Goal: Information Seeking & Learning: Find specific fact

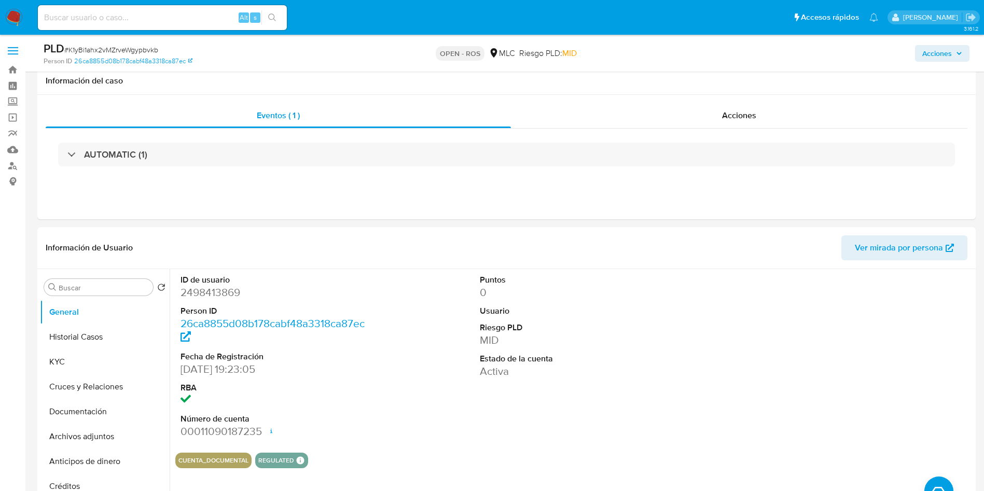
select select "10"
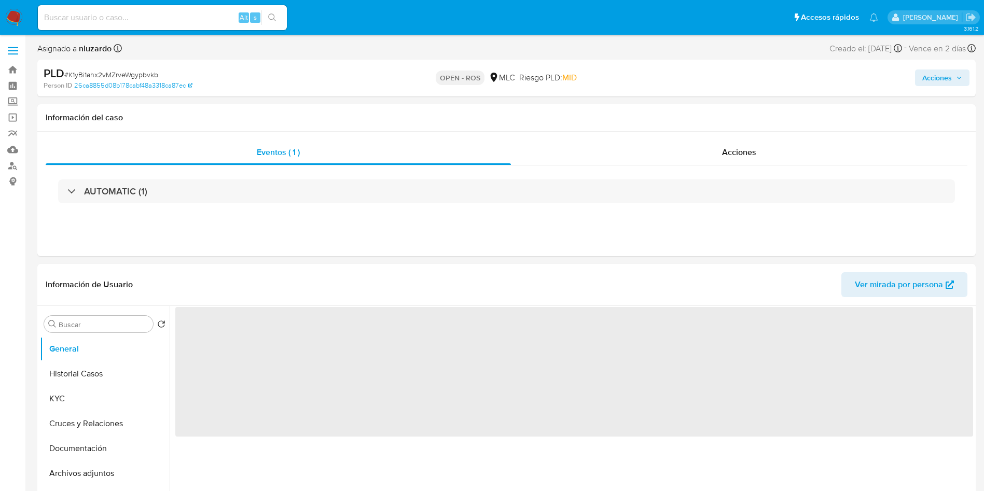
select select "10"
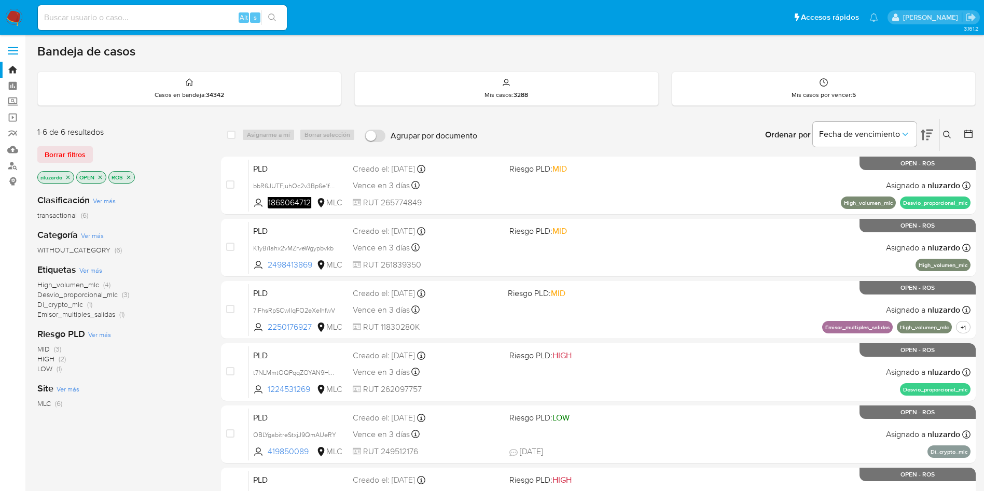
drag, startPoint x: 317, startPoint y: 334, endPoint x: 178, endPoint y: 412, distance: 159.3
click at [178, 412] on div "1-6 de 6 resultados Borrar filtros nluzardo OPEN ROS Clasificación Ver más tran…" at bounding box center [506, 353] width 938 height 470
click at [178, 412] on div "Clasificación Ver más transactional (6) Categoría Ver más WITHOUT_CATEGORY (6) …" at bounding box center [120, 362] width 167 height 353
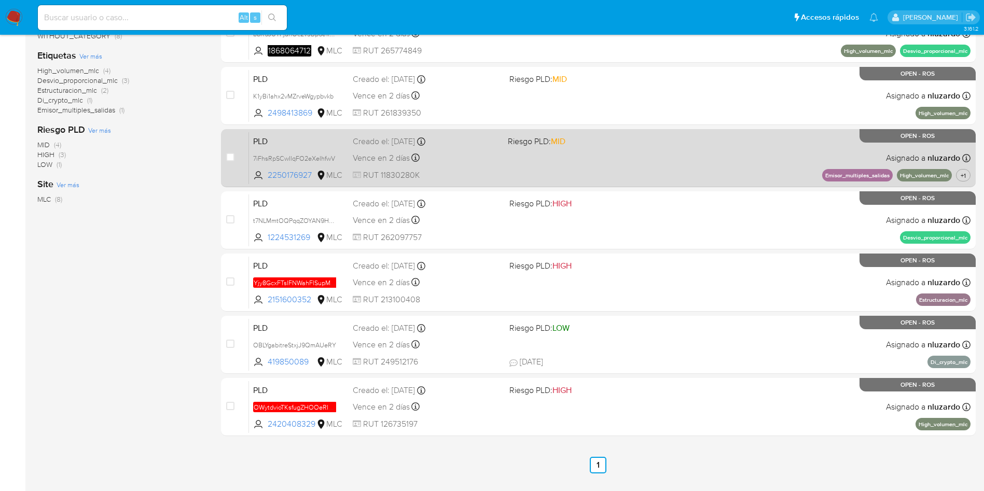
scroll to position [222, 0]
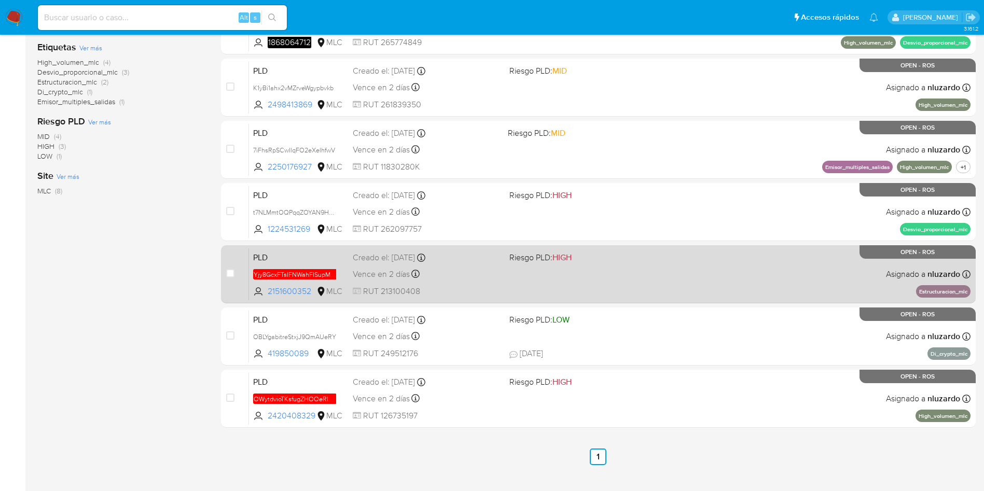
click at [541, 288] on div "PLD Yjy8GcxFTsIFNWahFISupM2q 2151600352 MLC Riesgo PLD: HIGH Creado el: 12/07/2…" at bounding box center [609, 274] width 721 height 52
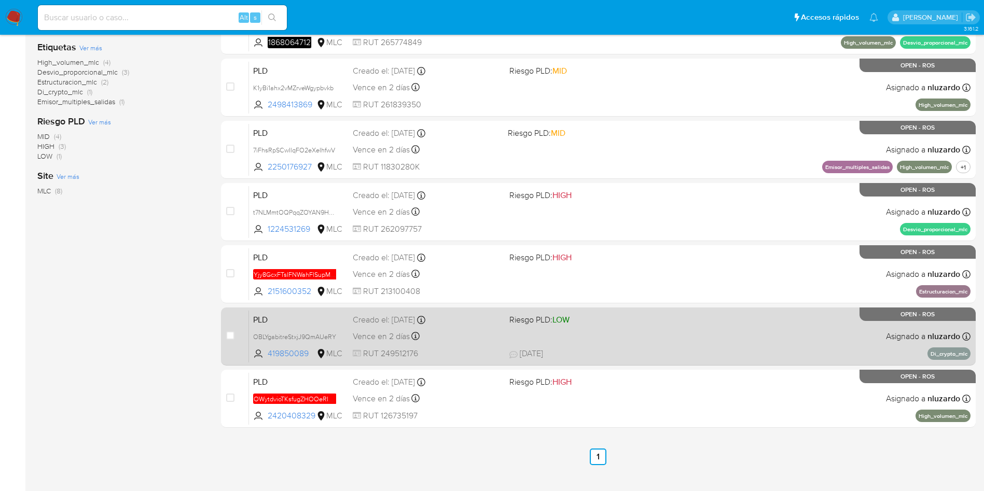
click at [503, 330] on div "PLD OBLYgabitreStxjJ9QmAUeRY 419850089 MLC Riesgo PLD: LOW Creado el: 12/07/202…" at bounding box center [609, 336] width 721 height 52
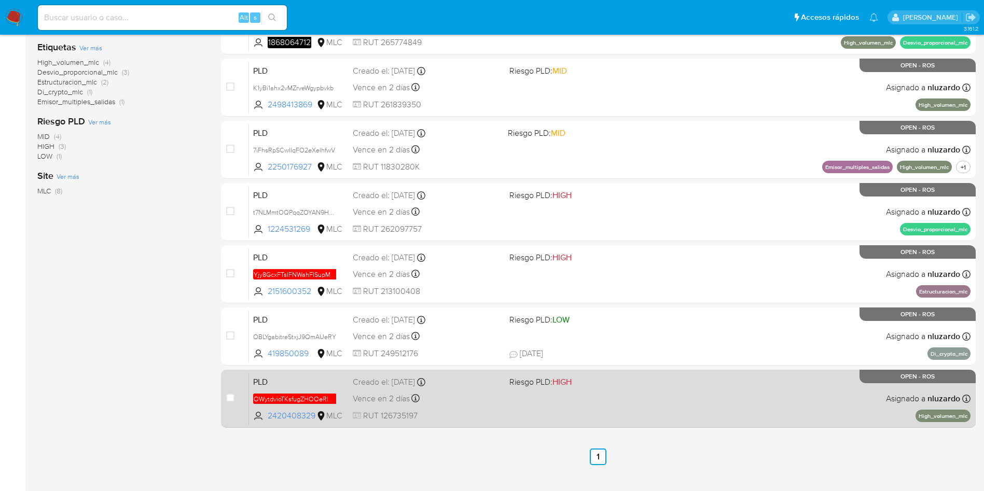
click at [491, 395] on div "Vence en 2 días Vence el 10/10/2025 16:08:41" at bounding box center [427, 399] width 148 height 14
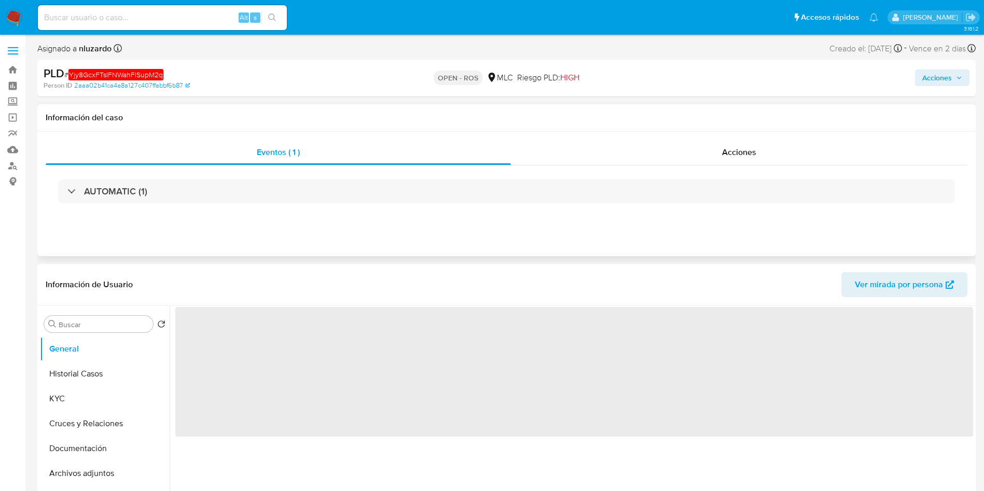
select select "10"
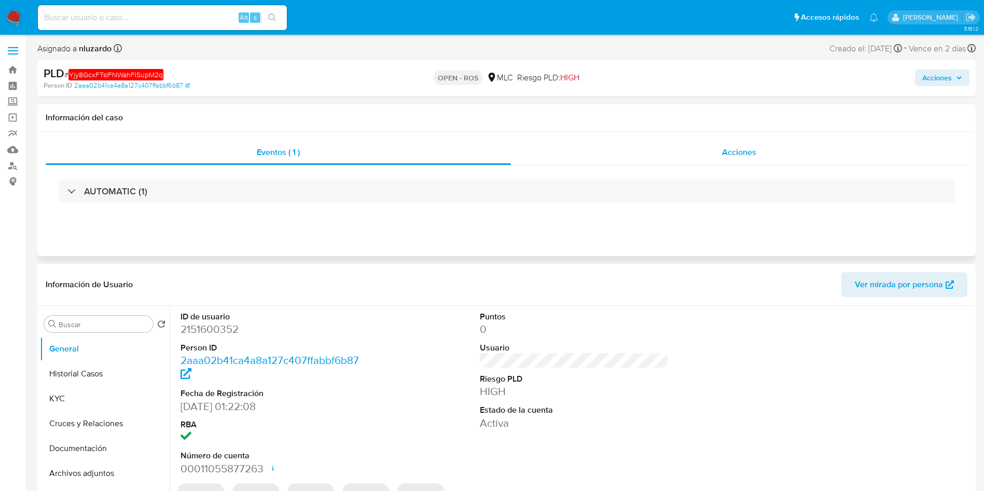
click at [663, 159] on div "Acciones" at bounding box center [739, 152] width 456 height 25
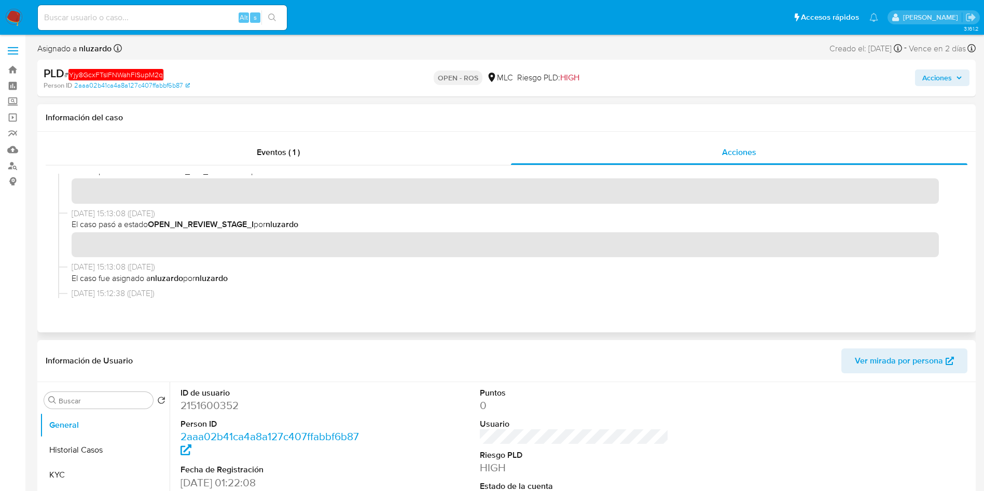
scroll to position [444, 0]
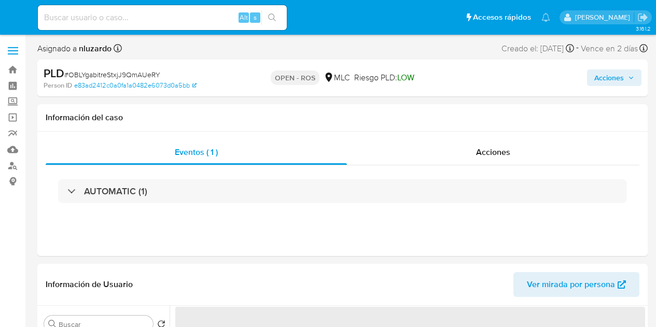
select select "10"
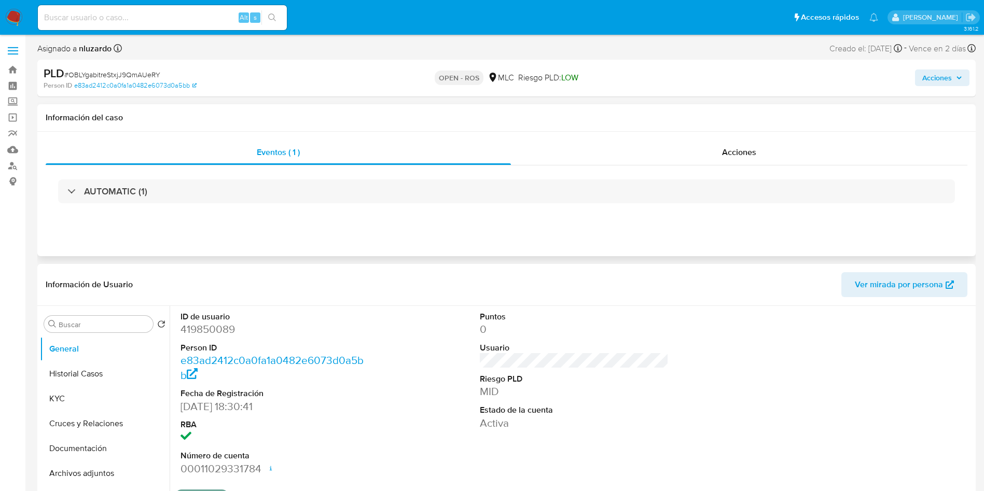
click at [655, 139] on div "Eventos ( 1 ) Acciones AUTOMATIC (1)" at bounding box center [506, 194] width 938 height 124
click at [655, 142] on div "Acciones" at bounding box center [739, 152] width 456 height 25
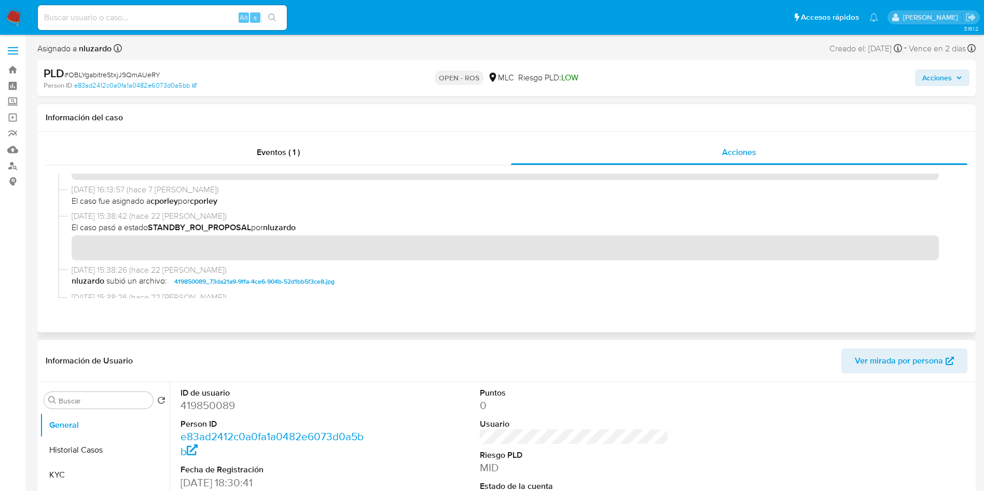
scroll to position [306, 0]
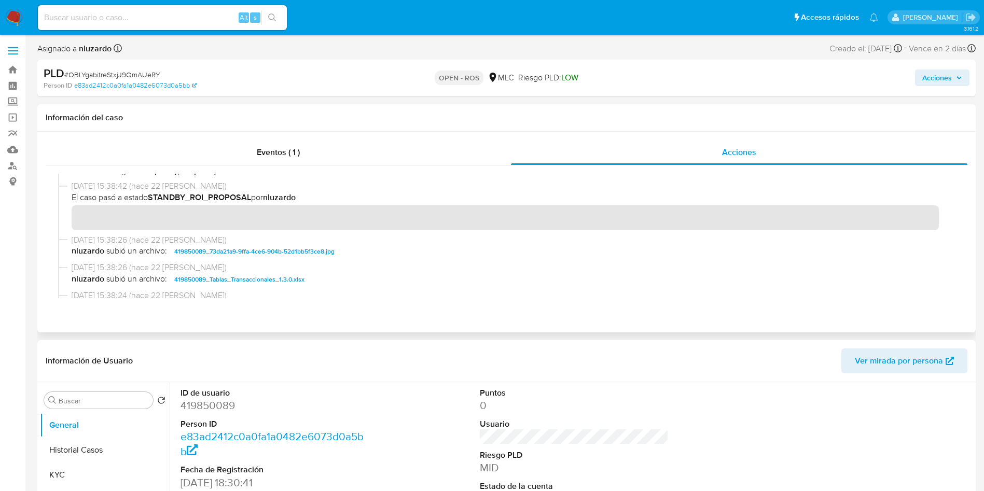
click at [585, 275] on span "nluzardo subió un archivo: 419850089_Tablas_Transaccionales_1.3.0.xlsx" at bounding box center [511, 279] width 879 height 12
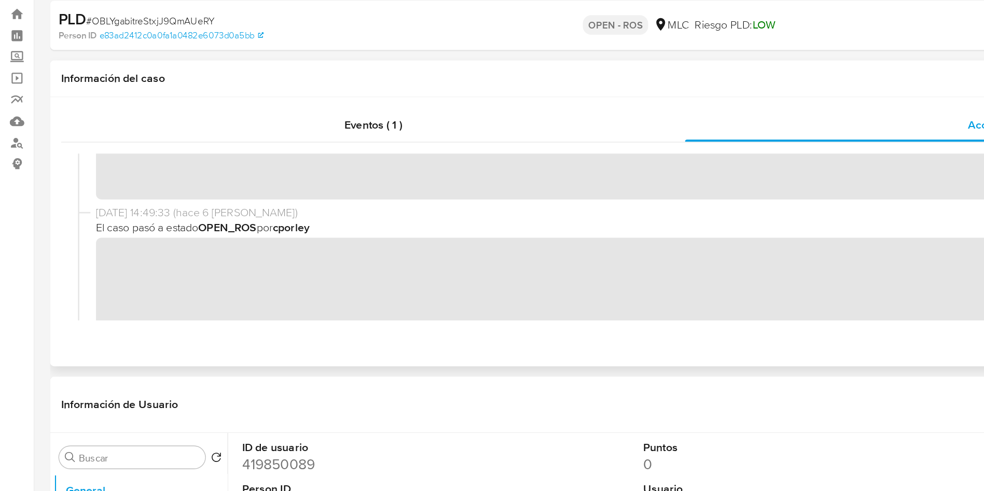
scroll to position [58, 0]
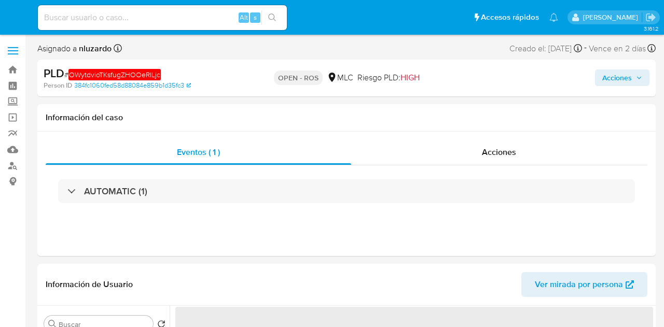
select select "10"
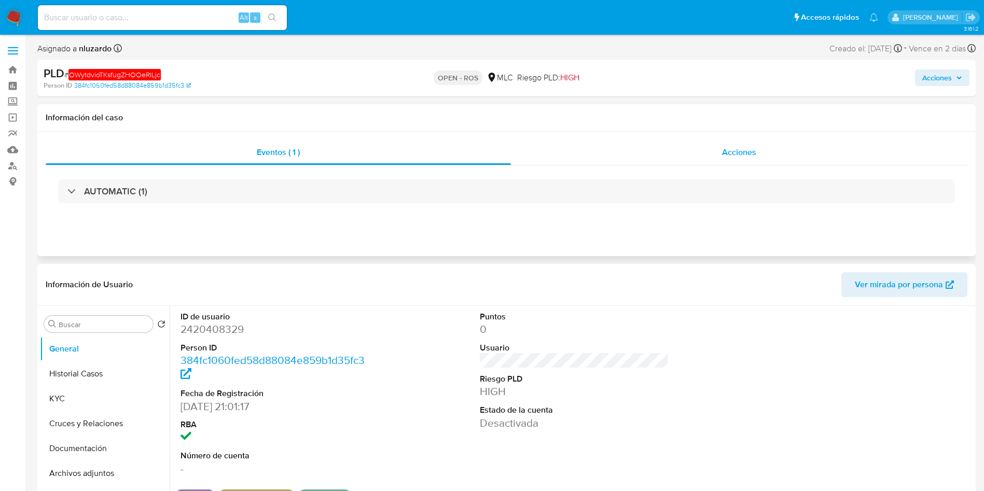
click at [653, 163] on div "Acciones" at bounding box center [739, 152] width 456 height 25
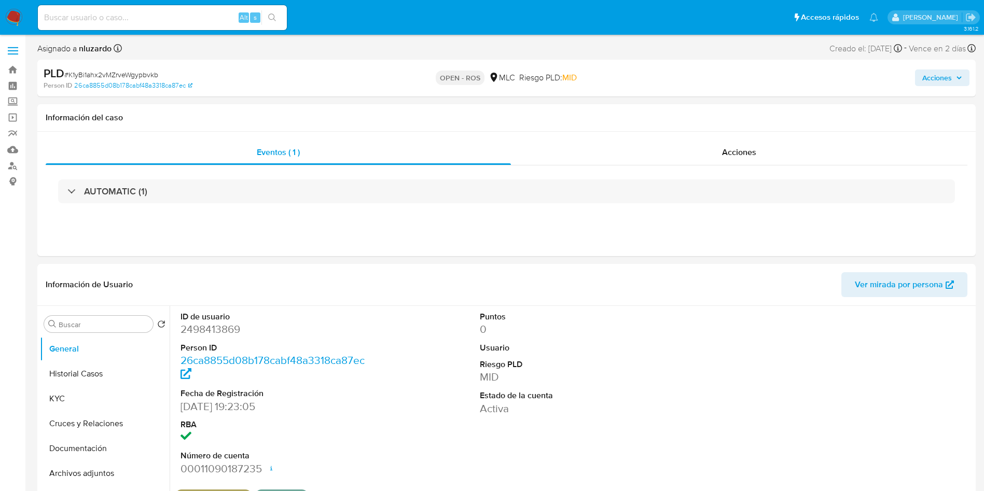
select select "10"
click at [709, 149] on div "Acciones" at bounding box center [739, 152] width 456 height 25
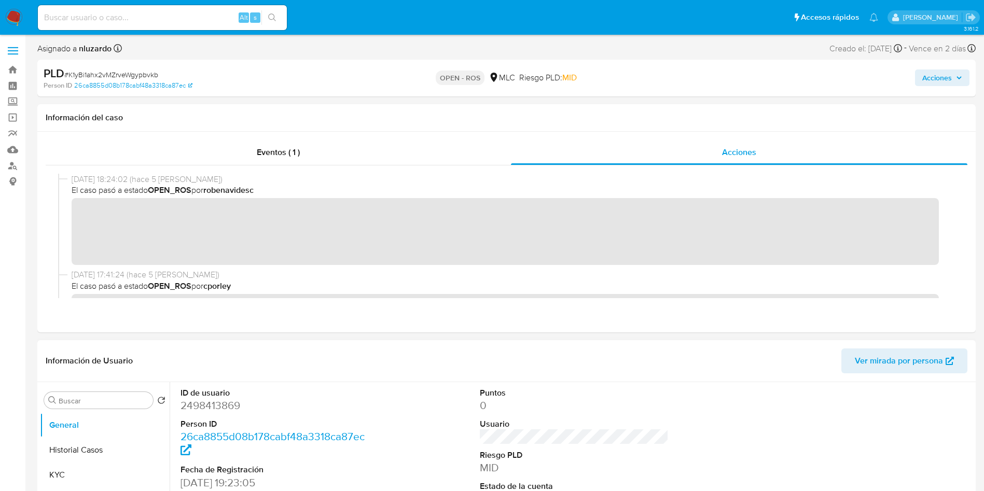
click at [460, 354] on header "Información de Usuario Ver mirada por persona" at bounding box center [506, 360] width 921 height 25
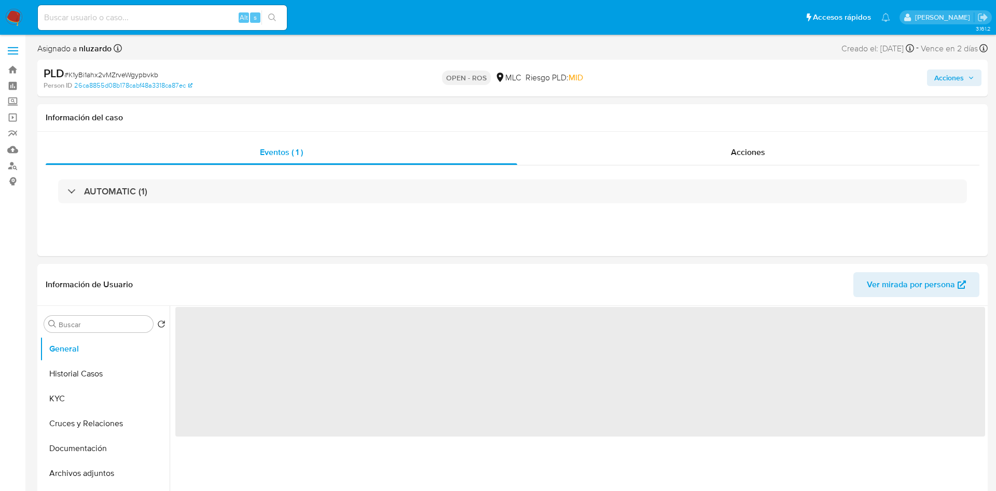
select select "10"
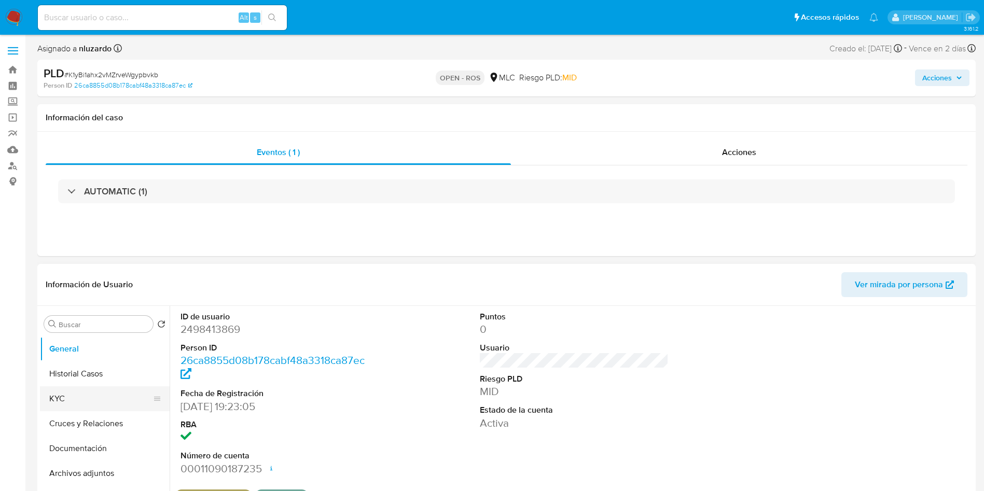
click at [79, 403] on button "KYC" at bounding box center [100, 398] width 121 height 25
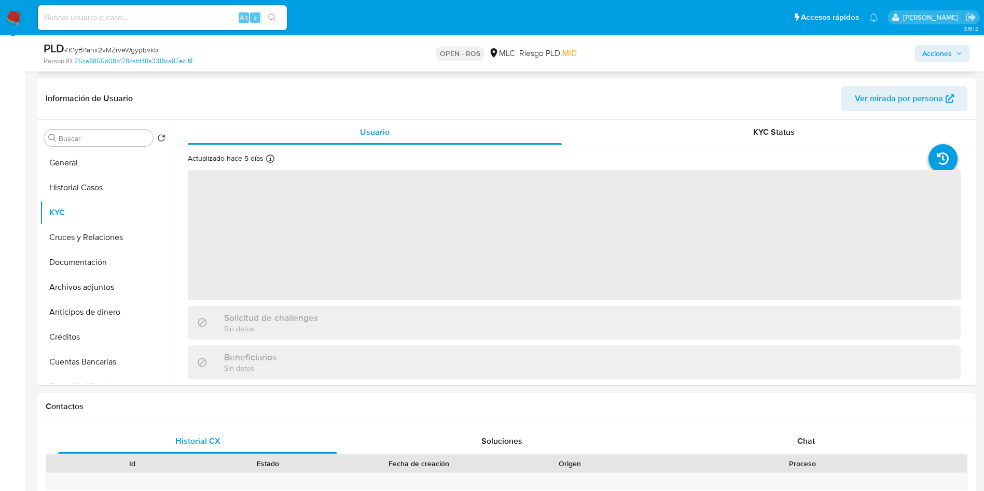
scroll to position [156, 0]
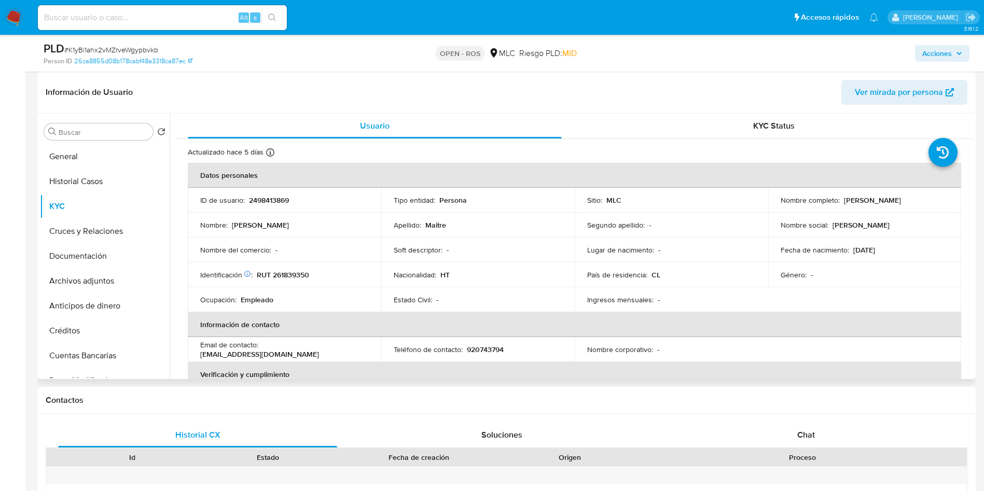
click at [298, 276] on p "RUT 261839350" at bounding box center [283, 274] width 52 height 9
copy p "261839350"
click at [374, 310] on td "Ocupación : Empleado" at bounding box center [284, 299] width 193 height 25
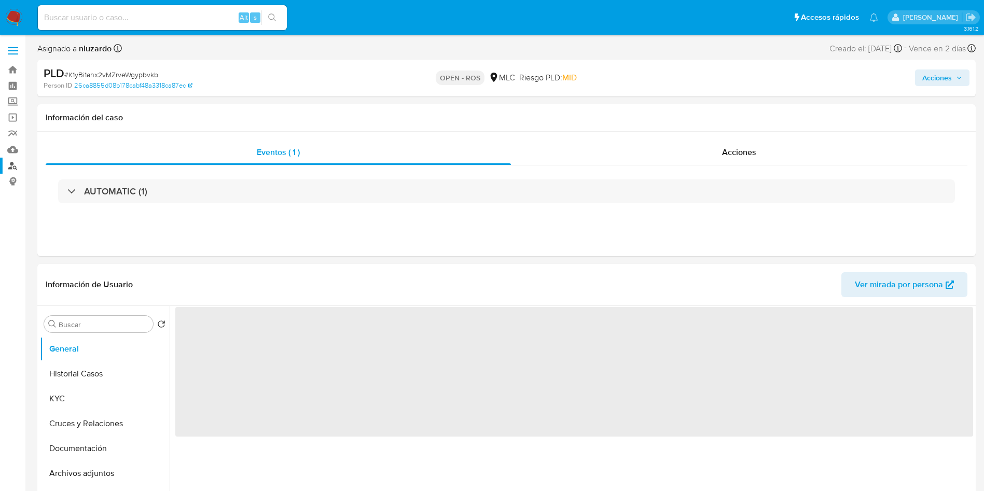
select select "10"
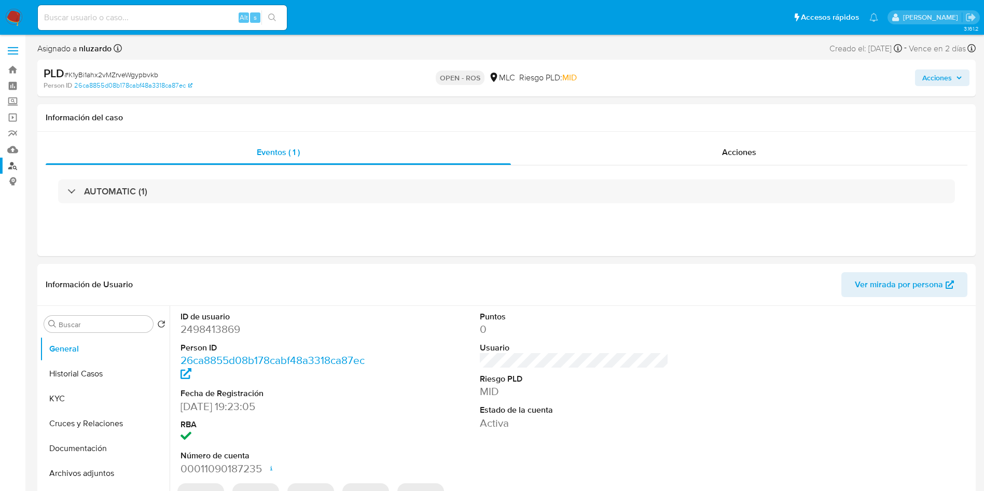
click at [15, 162] on link "Buscador de personas" at bounding box center [61, 166] width 123 height 16
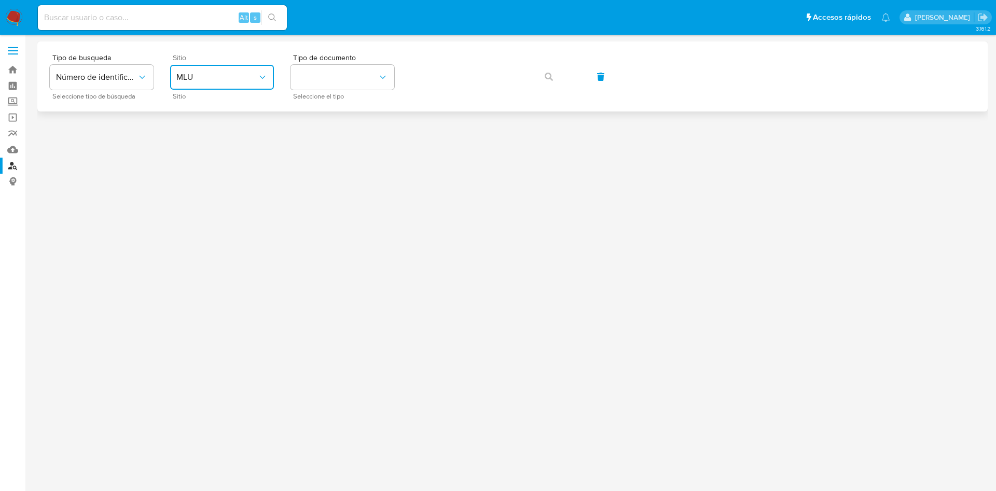
click at [230, 86] on button "MLU" at bounding box center [222, 77] width 104 height 25
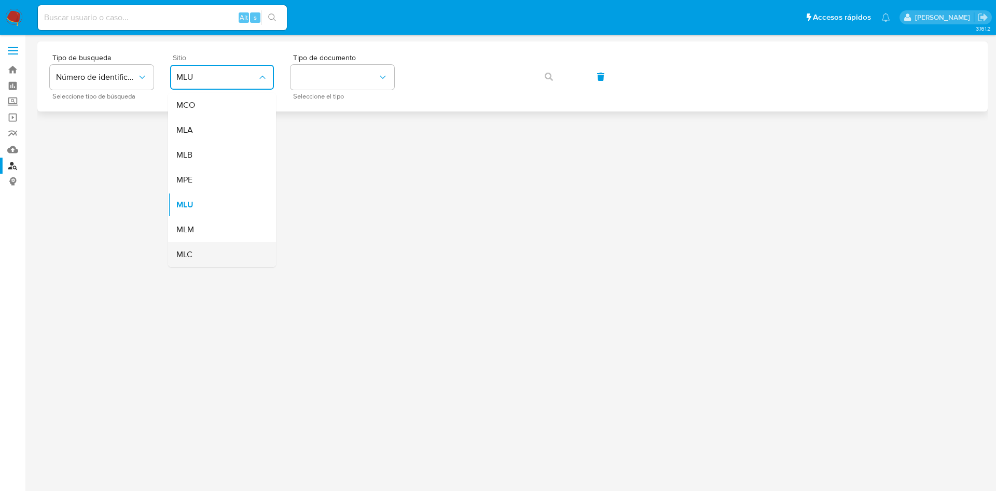
click at [209, 248] on div "MLC" at bounding box center [218, 254] width 85 height 25
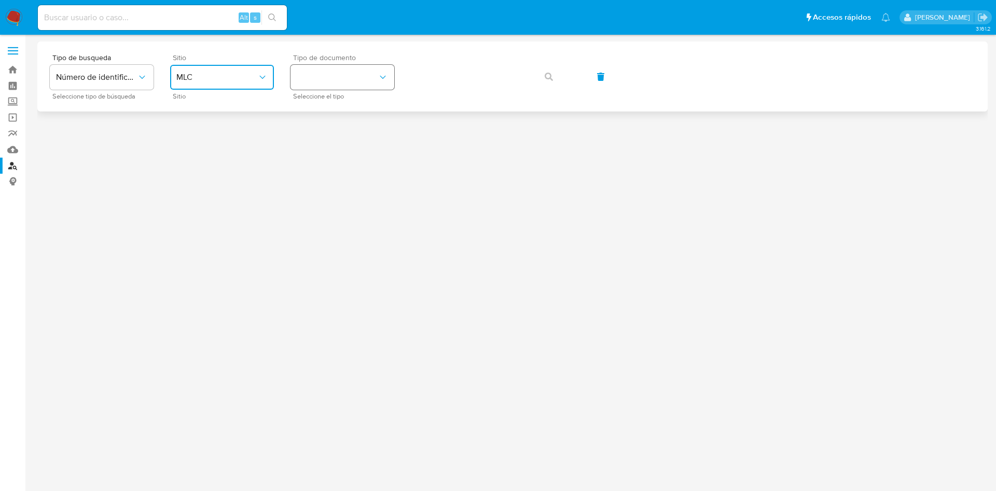
click at [352, 80] on button "identificationType" at bounding box center [342, 77] width 104 height 25
click at [353, 99] on div "RUT RUT" at bounding box center [339, 110] width 85 height 35
click at [553, 75] on button "button" at bounding box center [548, 76] width 35 height 25
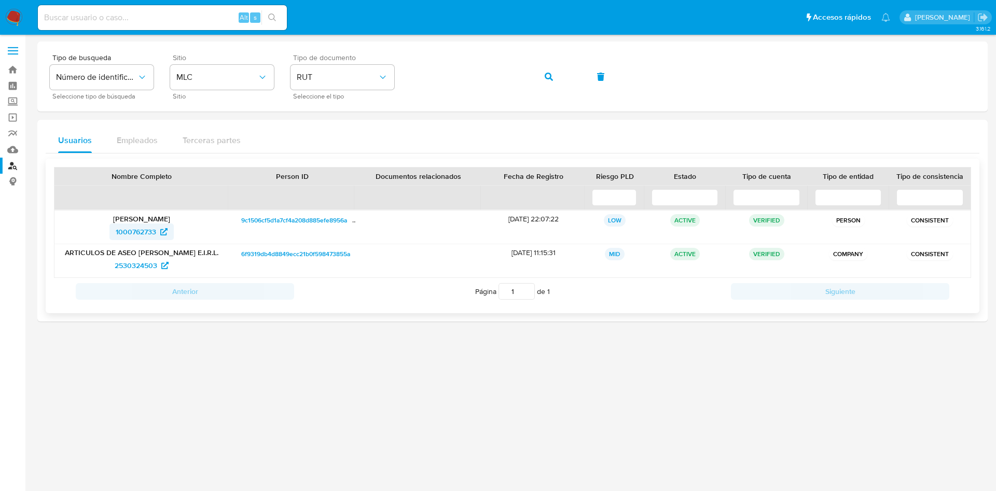
click at [141, 230] on span "1000762733" at bounding box center [136, 231] width 40 height 17
click at [551, 83] on span "button" at bounding box center [548, 76] width 8 height 23
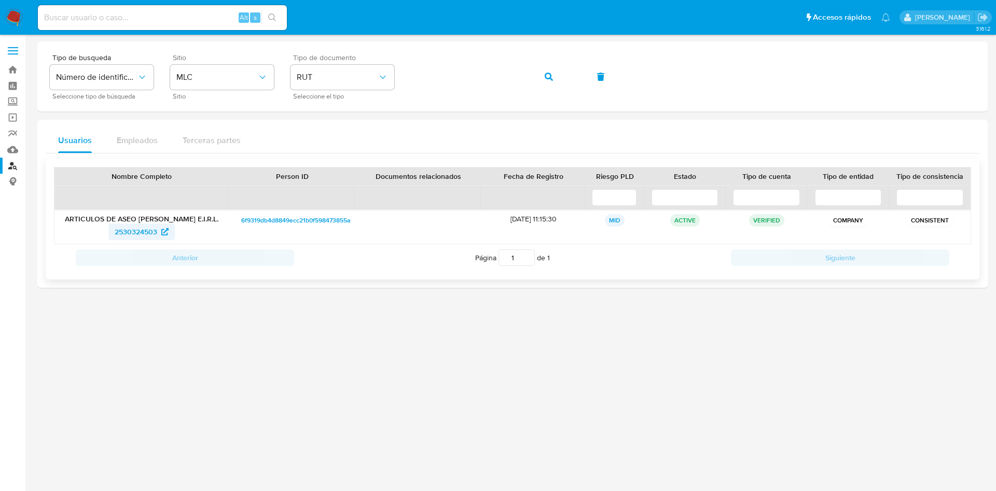
click at [137, 233] on span "2530324503" at bounding box center [136, 231] width 43 height 17
click at [568, 73] on div "Tipo de busqueda Número de identificación Seleccione tipo de búsqueda Sitio MLC…" at bounding box center [512, 76] width 925 height 45
click at [549, 80] on span "button" at bounding box center [548, 76] width 8 height 23
click at [129, 234] on span "556154199" at bounding box center [136, 231] width 34 height 17
click at [548, 77] on icon "button" at bounding box center [548, 77] width 8 height 8
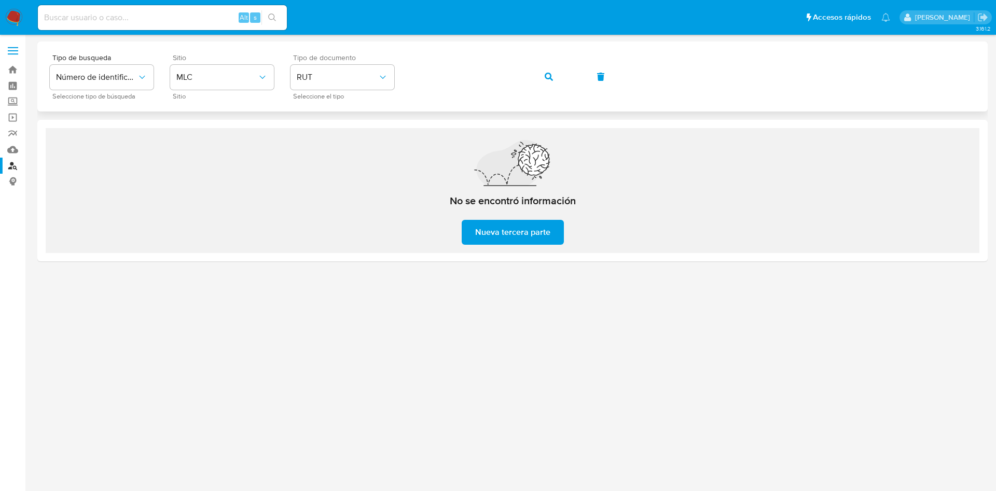
click at [553, 82] on button "button" at bounding box center [548, 76] width 35 height 25
click at [543, 83] on button "button" at bounding box center [548, 76] width 35 height 25
click at [551, 81] on span "button" at bounding box center [548, 76] width 8 height 23
click at [549, 81] on span "button" at bounding box center [548, 76] width 8 height 23
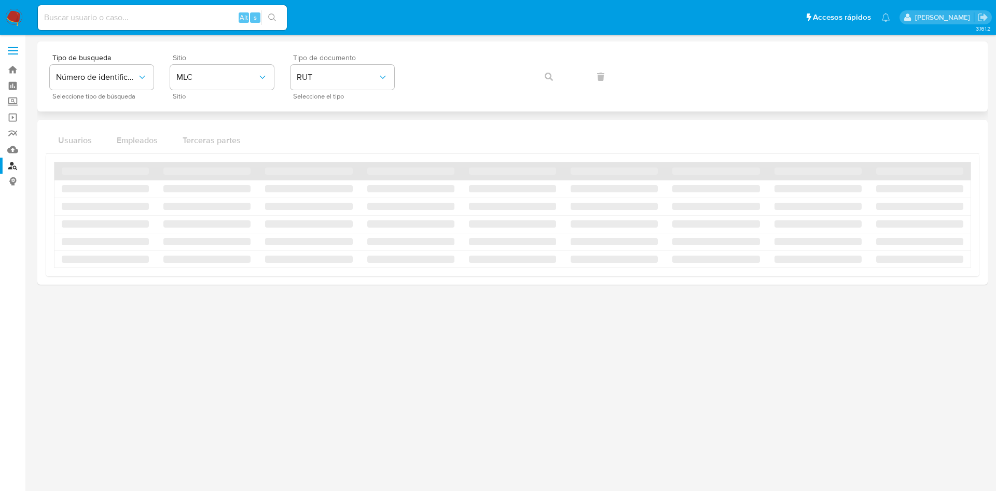
click at [549, 81] on div "Tipo de busqueda Número de identificación Seleccione tipo de búsqueda Sitio MLC…" at bounding box center [512, 76] width 925 height 45
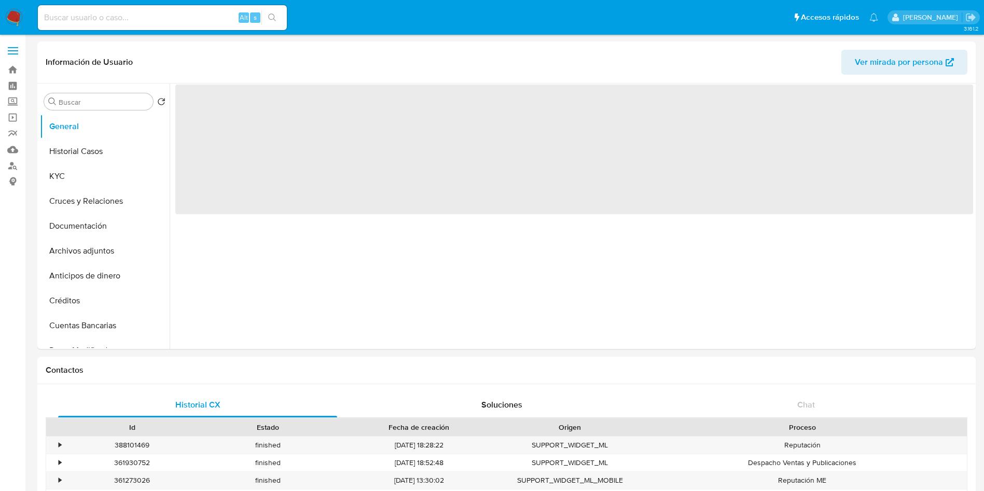
select select "10"
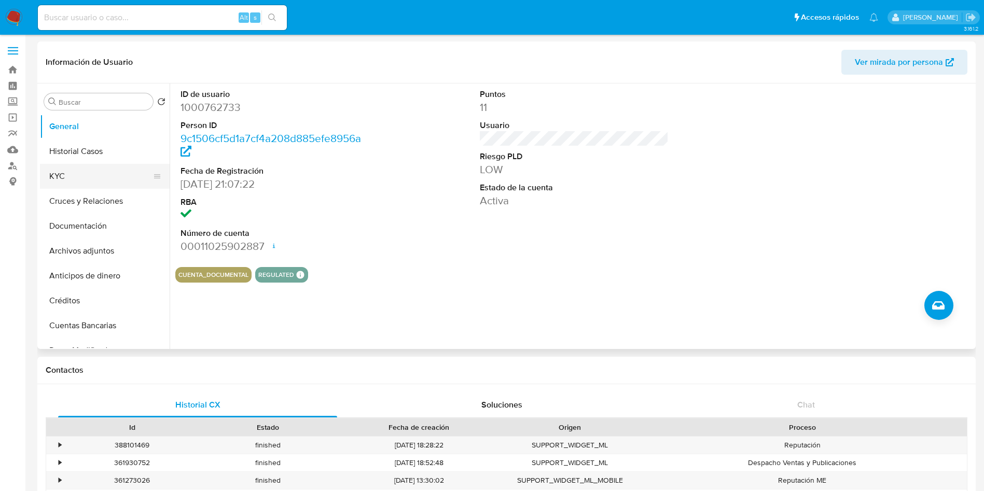
click at [109, 168] on button "KYC" at bounding box center [100, 176] width 121 height 25
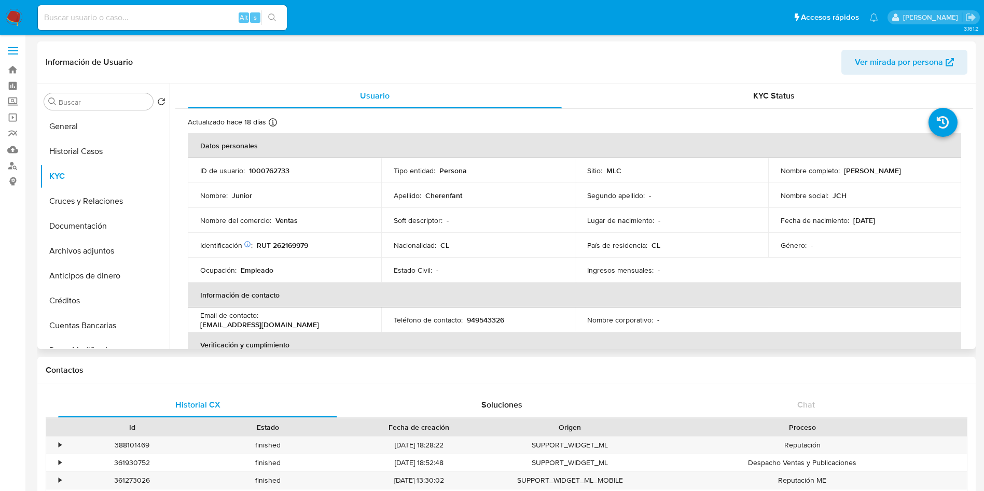
drag, startPoint x: 413, startPoint y: 277, endPoint x: 286, endPoint y: 220, distance: 139.3
click at [413, 277] on td "Estado Civil : -" at bounding box center [477, 270] width 193 height 25
click at [107, 100] on input "Buscar" at bounding box center [104, 101] width 90 height 9
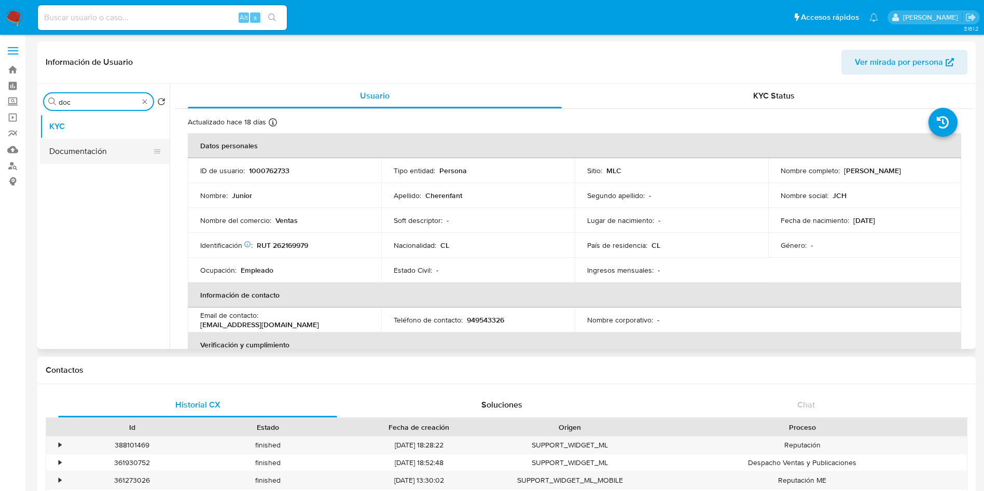
type input "doc"
click at [109, 146] on button "Documentación" at bounding box center [100, 151] width 121 height 25
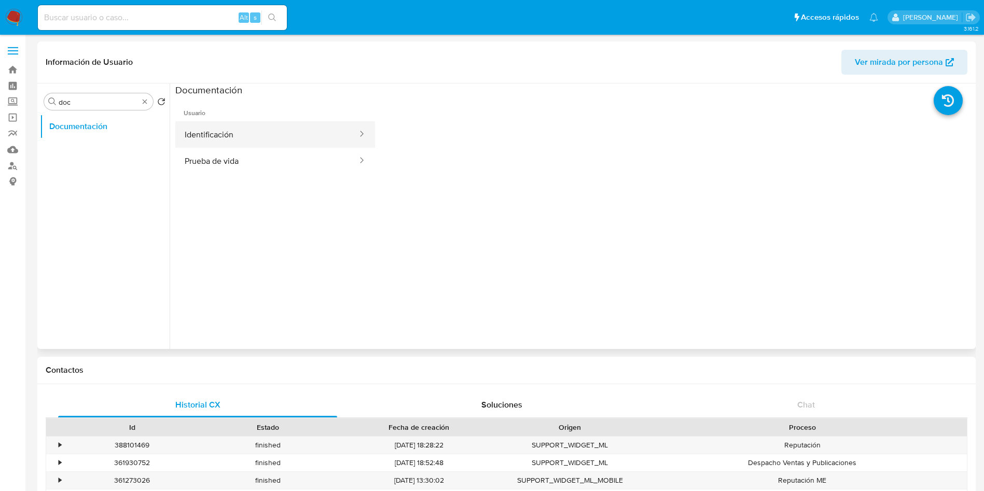
click at [255, 143] on button "Identificación" at bounding box center [266, 134] width 183 height 26
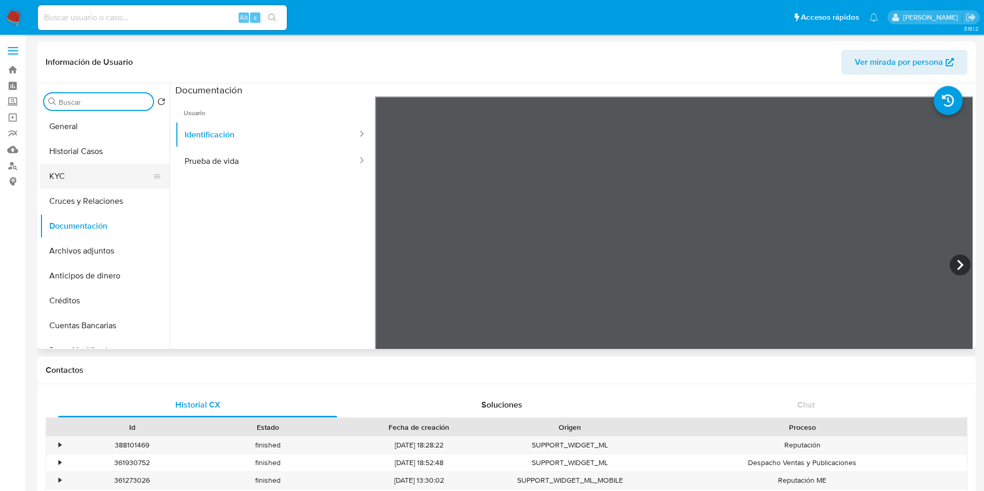
click at [99, 183] on button "KYC" at bounding box center [100, 176] width 121 height 25
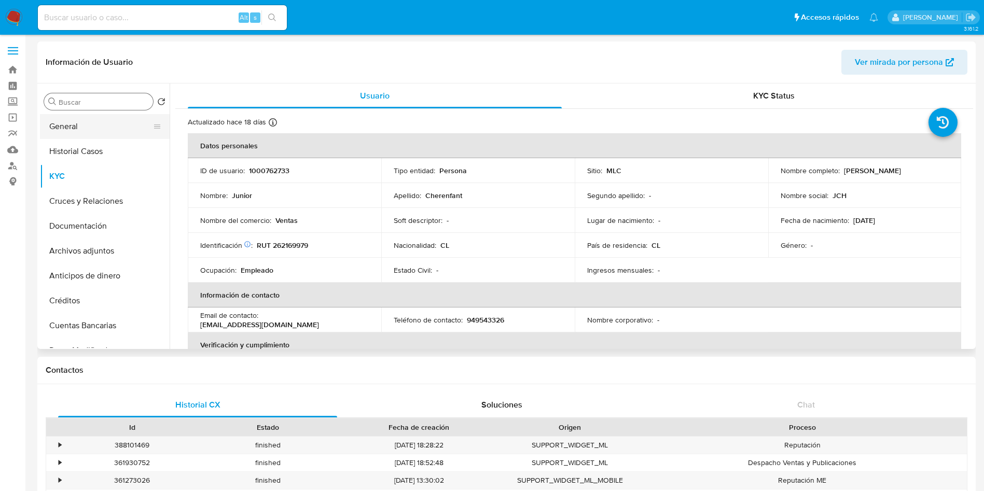
click at [79, 128] on button "General" at bounding box center [100, 126] width 121 height 25
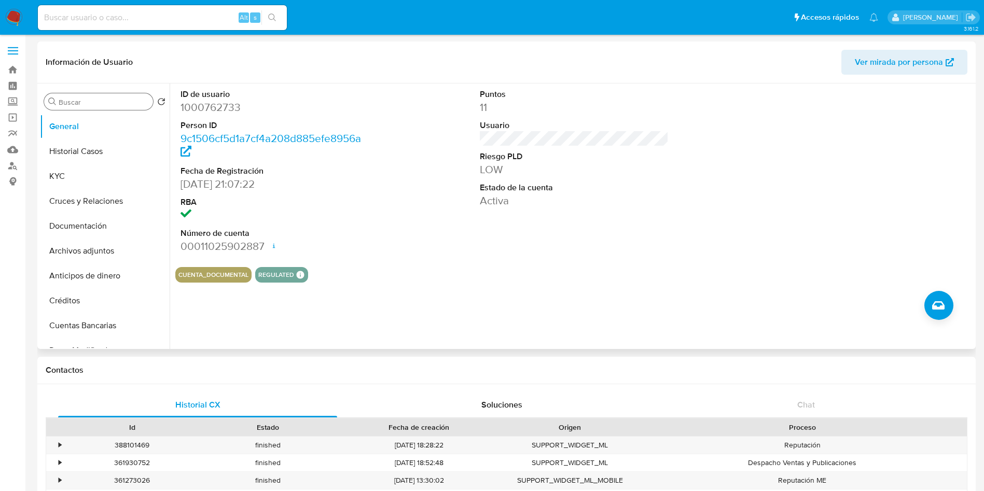
drag, startPoint x: 476, startPoint y: 289, endPoint x: 516, endPoint y: 236, distance: 66.2
click at [476, 288] on div "ID de usuario 1000762733 Person ID 9c1506cf5d1a7cf4a208d885efe8956a Fecha de Re…" at bounding box center [571, 216] width 803 height 266
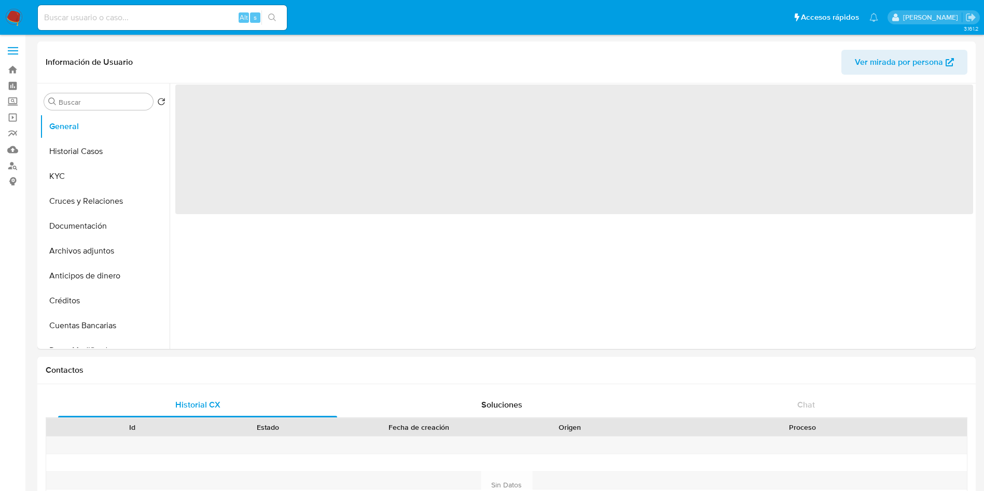
select select "10"
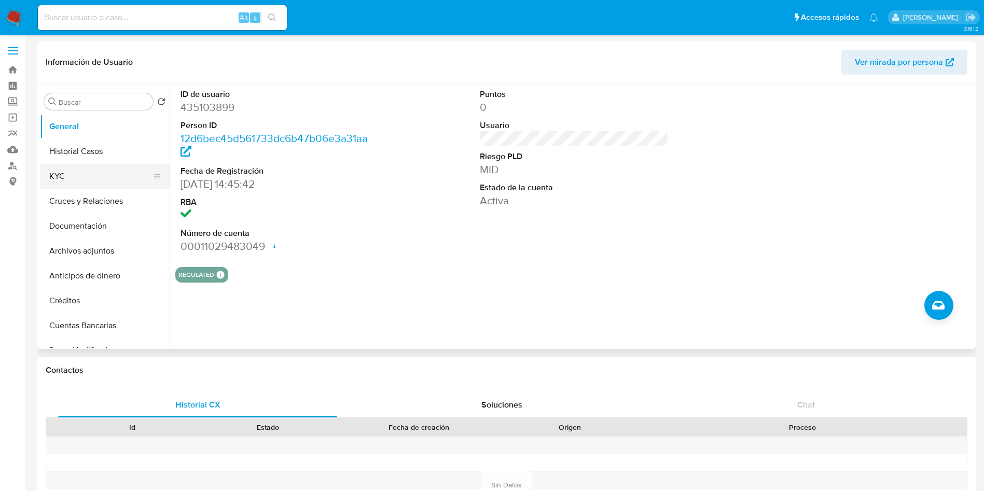
click at [114, 167] on button "KYC" at bounding box center [100, 176] width 121 height 25
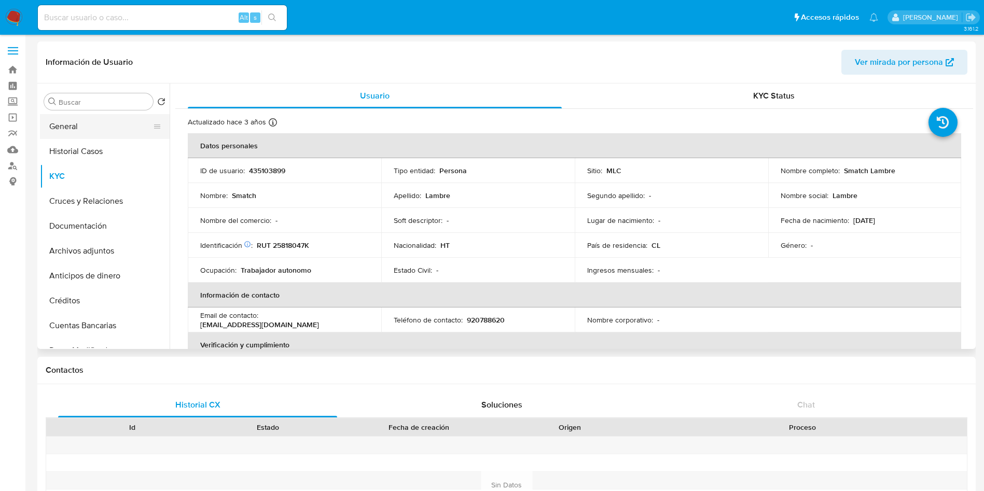
click at [103, 128] on button "General" at bounding box center [100, 126] width 121 height 25
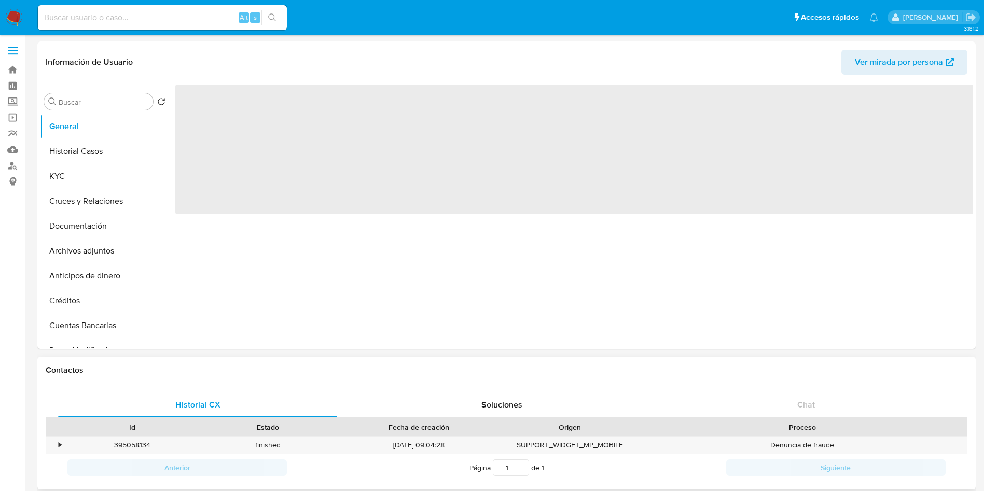
select select "10"
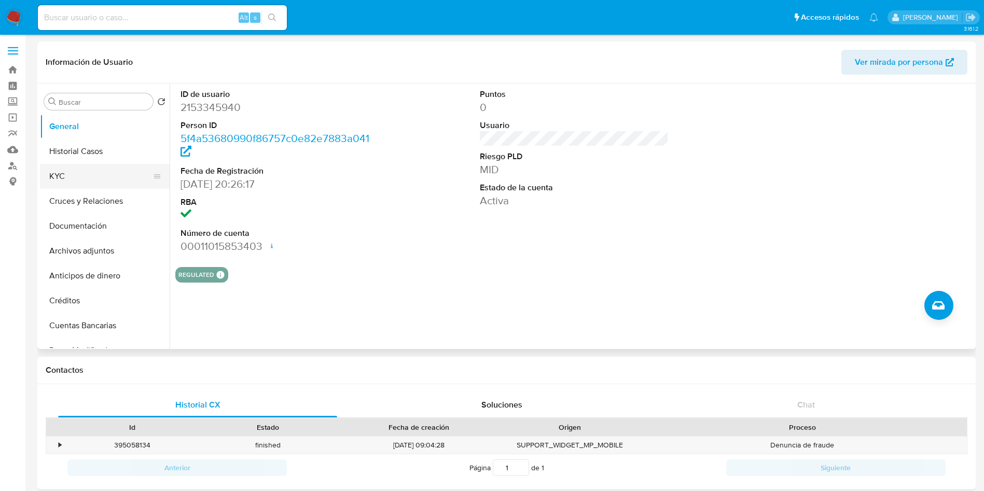
click at [84, 173] on button "KYC" at bounding box center [100, 176] width 121 height 25
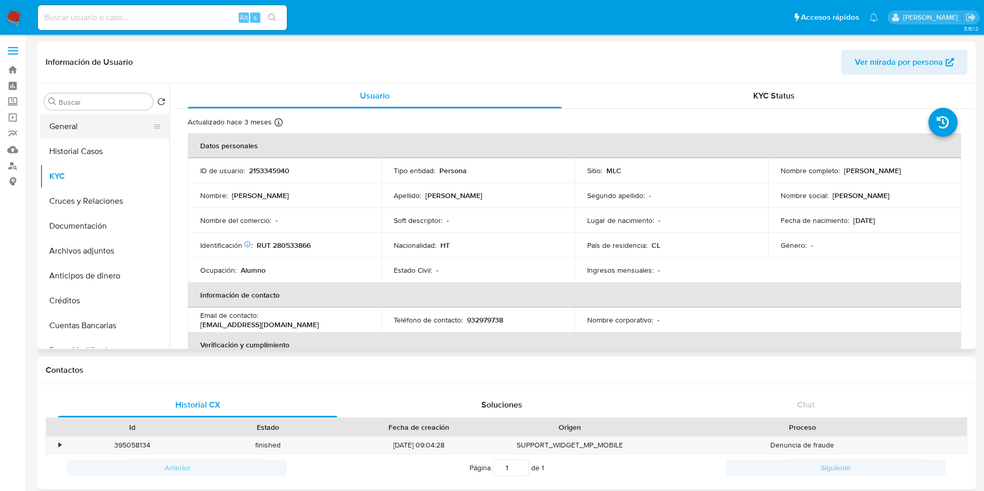
drag, startPoint x: 89, startPoint y: 125, endPoint x: 103, endPoint y: 133, distance: 16.5
click at [89, 125] on button "General" at bounding box center [100, 126] width 121 height 25
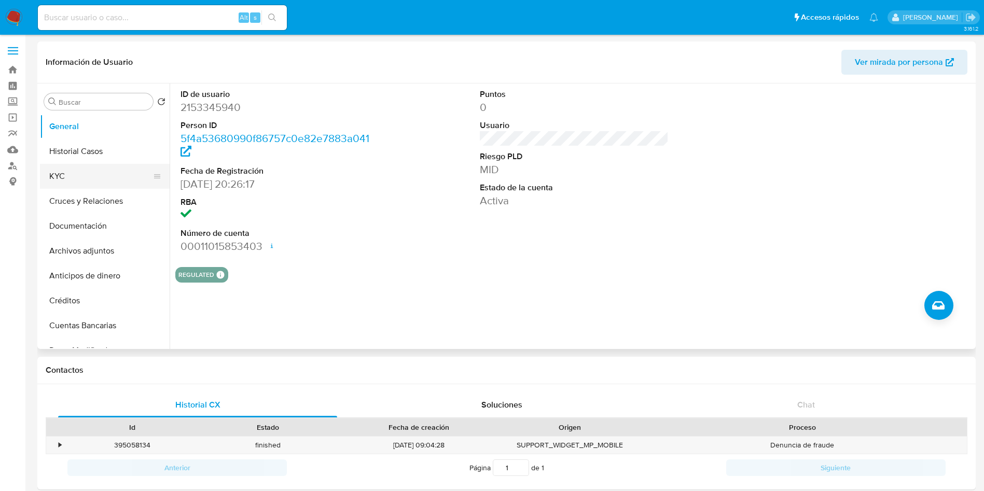
click at [53, 180] on button "KYC" at bounding box center [100, 176] width 121 height 25
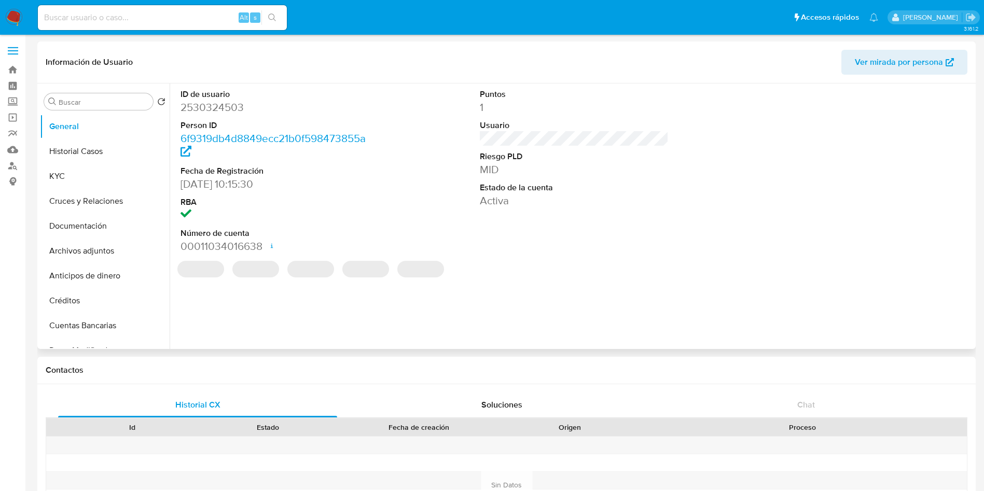
select select "10"
click at [206, 110] on dd "2530324503" at bounding box center [274, 107] width 189 height 15
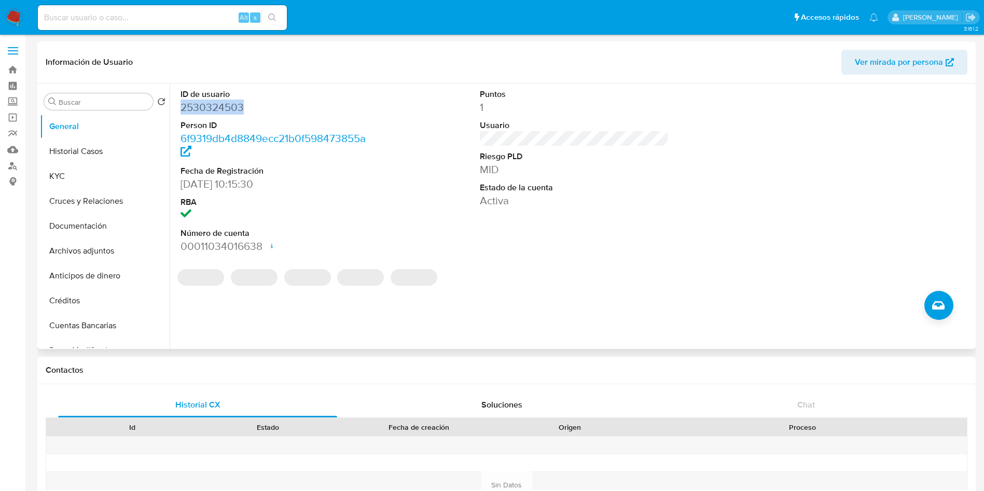
copy dd "2530324503"
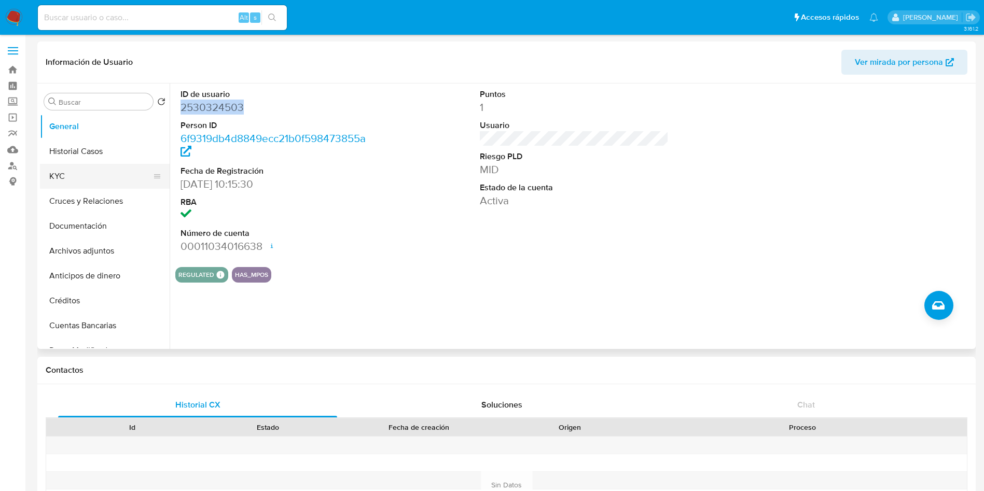
click at [70, 169] on button "KYC" at bounding box center [100, 176] width 121 height 25
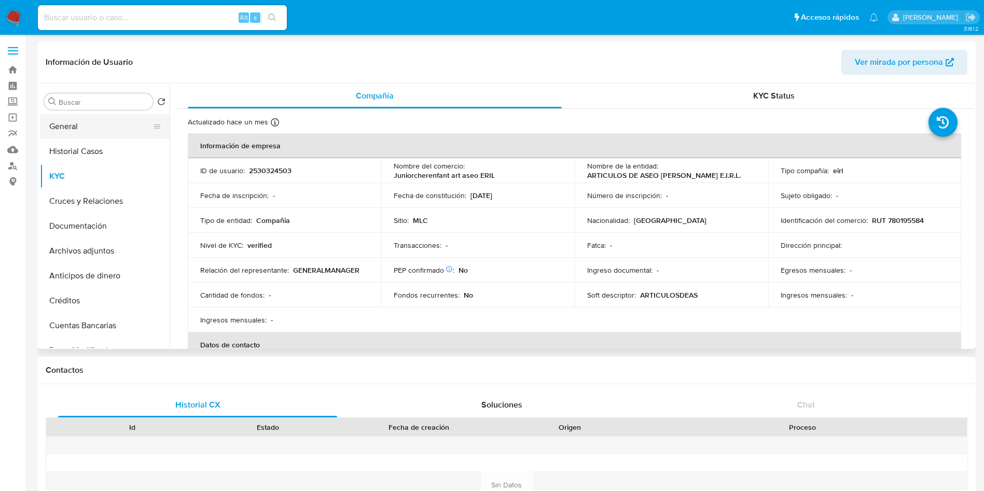
click at [85, 133] on button "General" at bounding box center [100, 126] width 121 height 25
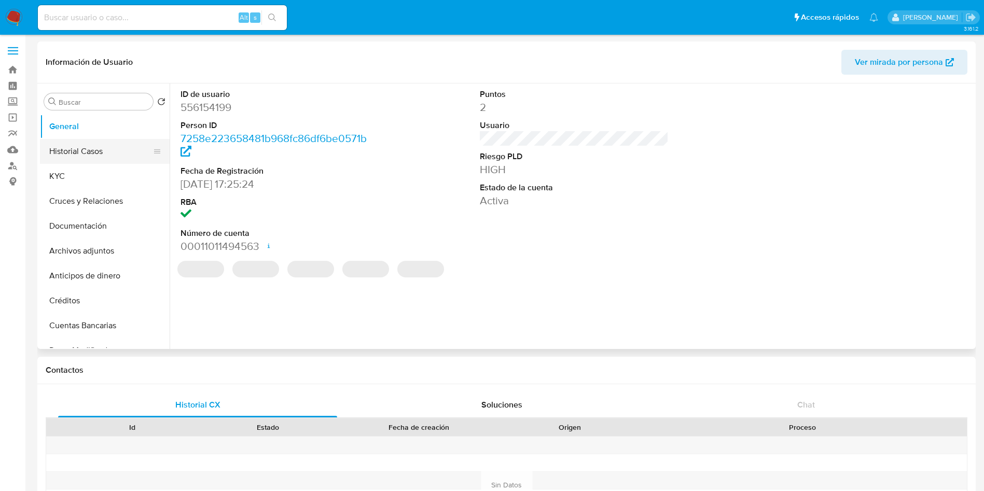
select select "10"
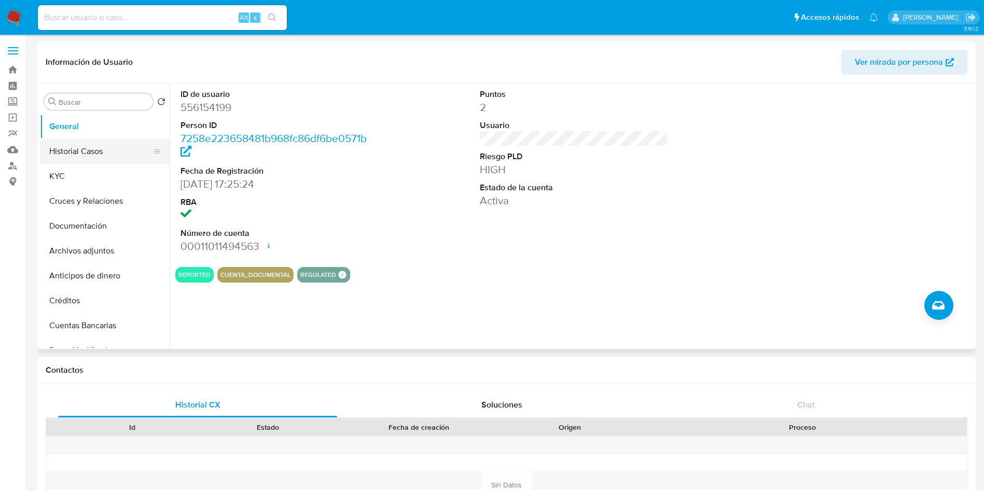
click at [81, 143] on button "Historial Casos" at bounding box center [100, 151] width 121 height 25
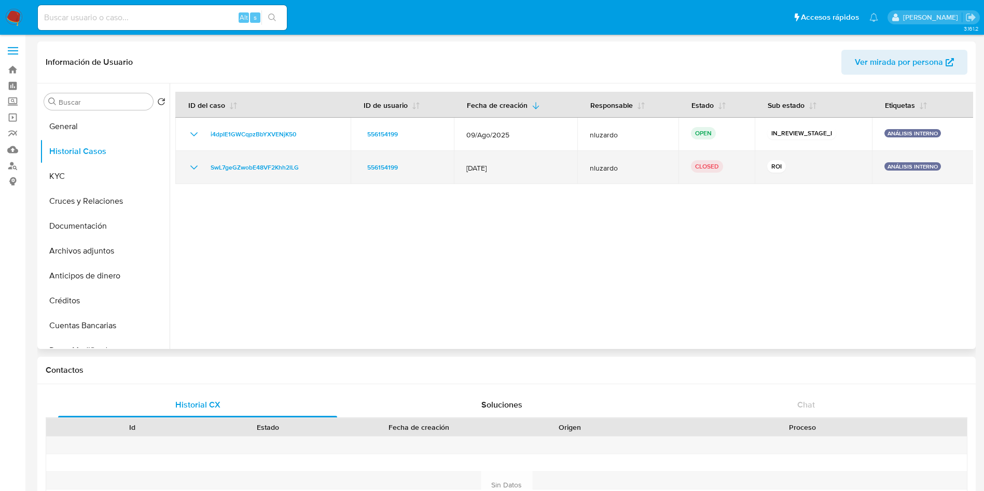
click at [767, 169] on p "ROI" at bounding box center [776, 166] width 19 height 12
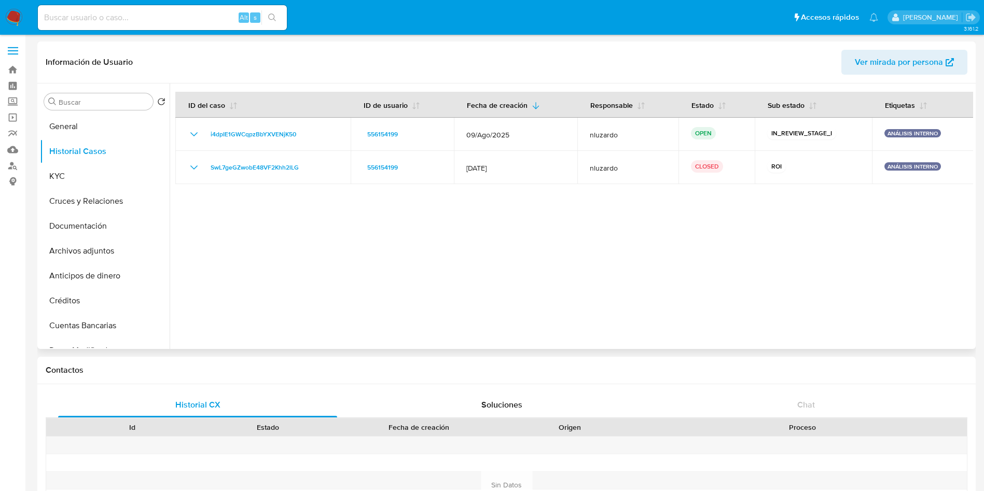
click at [415, 213] on div at bounding box center [571, 216] width 803 height 266
click at [107, 130] on button "General" at bounding box center [100, 126] width 121 height 25
